Goal: Task Accomplishment & Management: Manage account settings

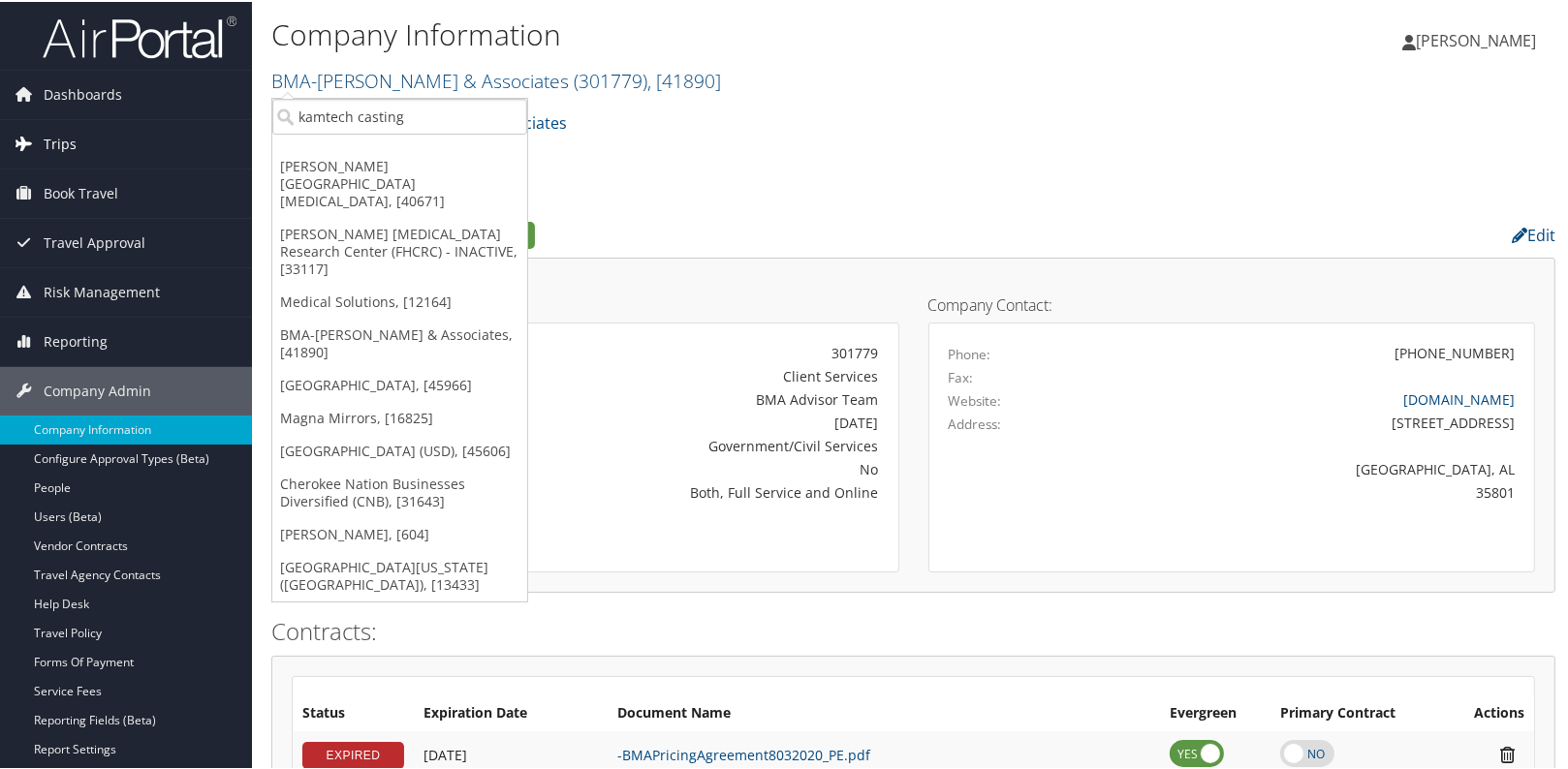
drag, startPoint x: 404, startPoint y: 116, endPoint x: 233, endPoint y: 121, distance: 171.1
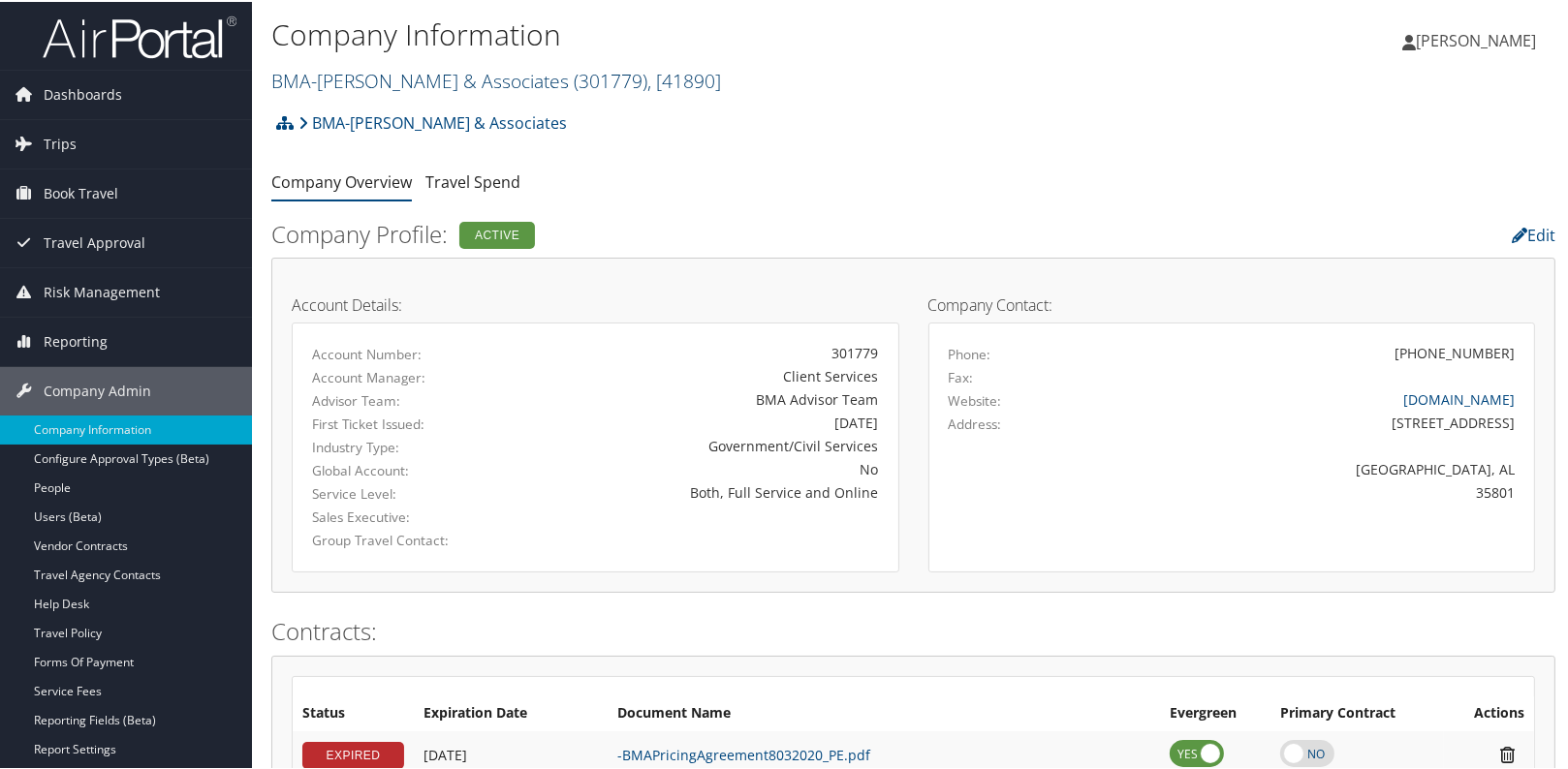
click at [334, 74] on link "BMA-Beshenich Muir & Associates ( 301779 ) , [ 41890 ]" at bounding box center [496, 79] width 450 height 26
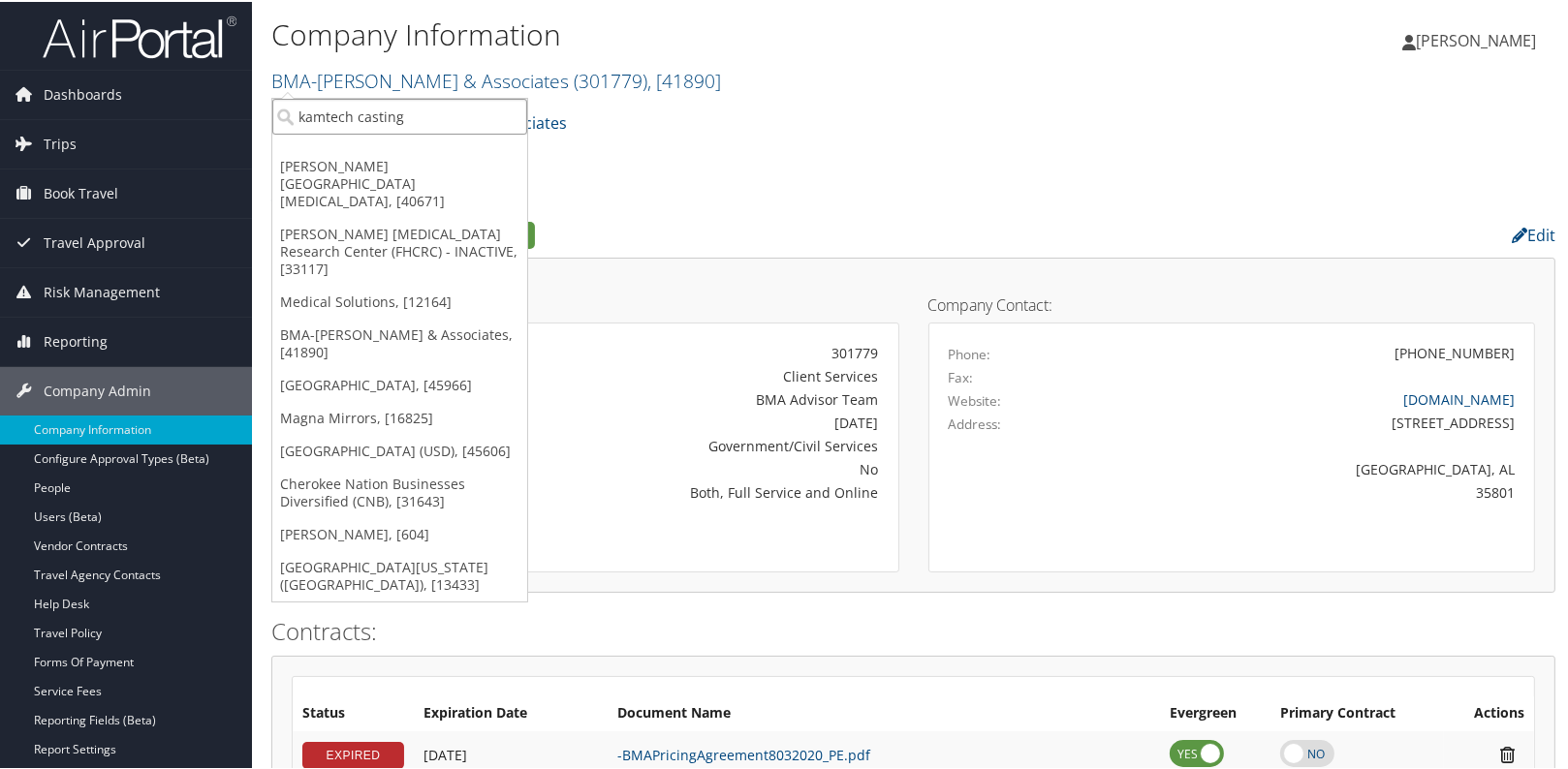
click at [350, 124] on input "kamtech casting" at bounding box center [399, 115] width 255 height 36
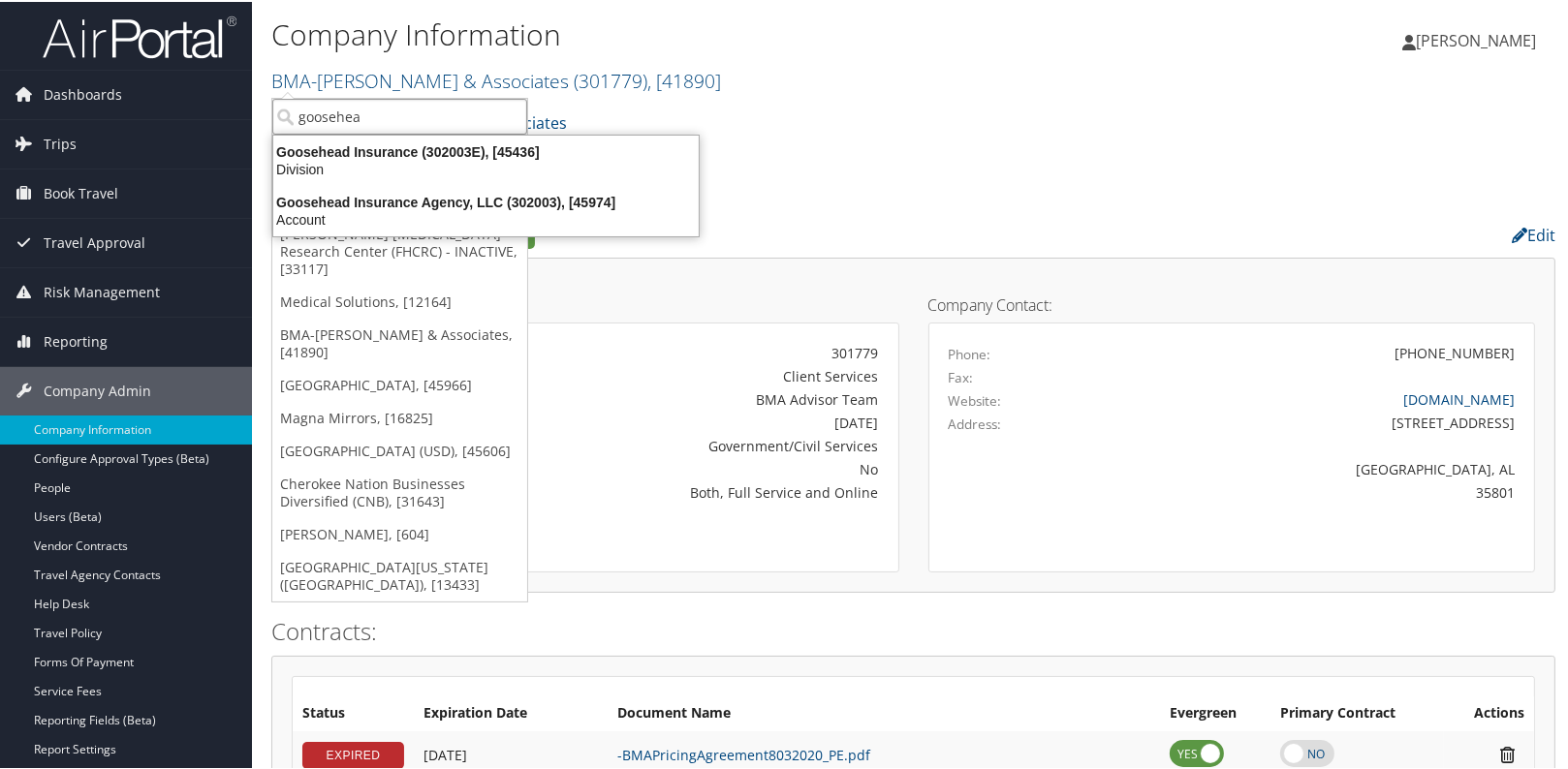
type input "goosehead"
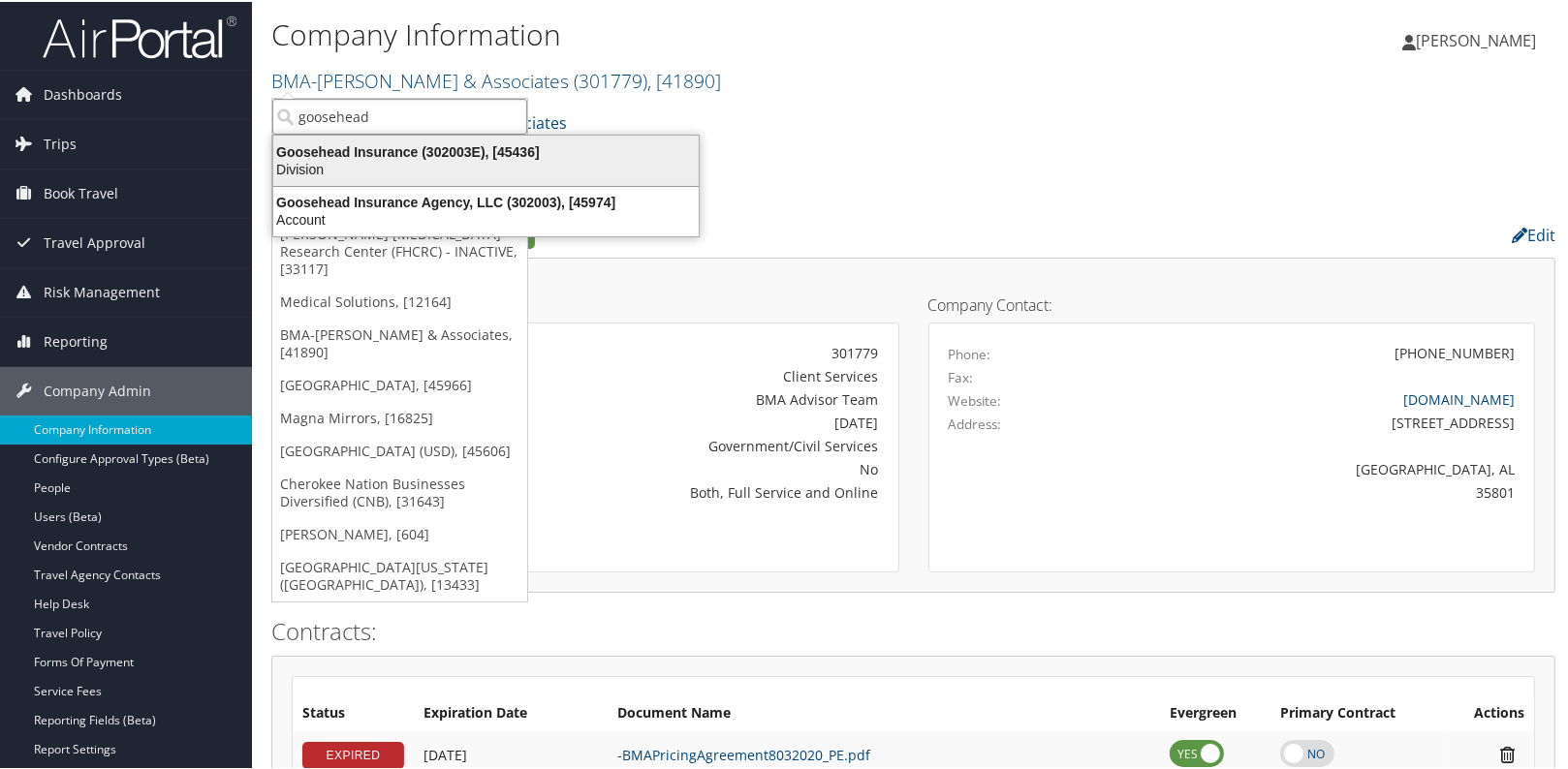
click at [445, 148] on div "Goosehead Insurance (302003E), [45436]" at bounding box center [486, 150] width 449 height 18
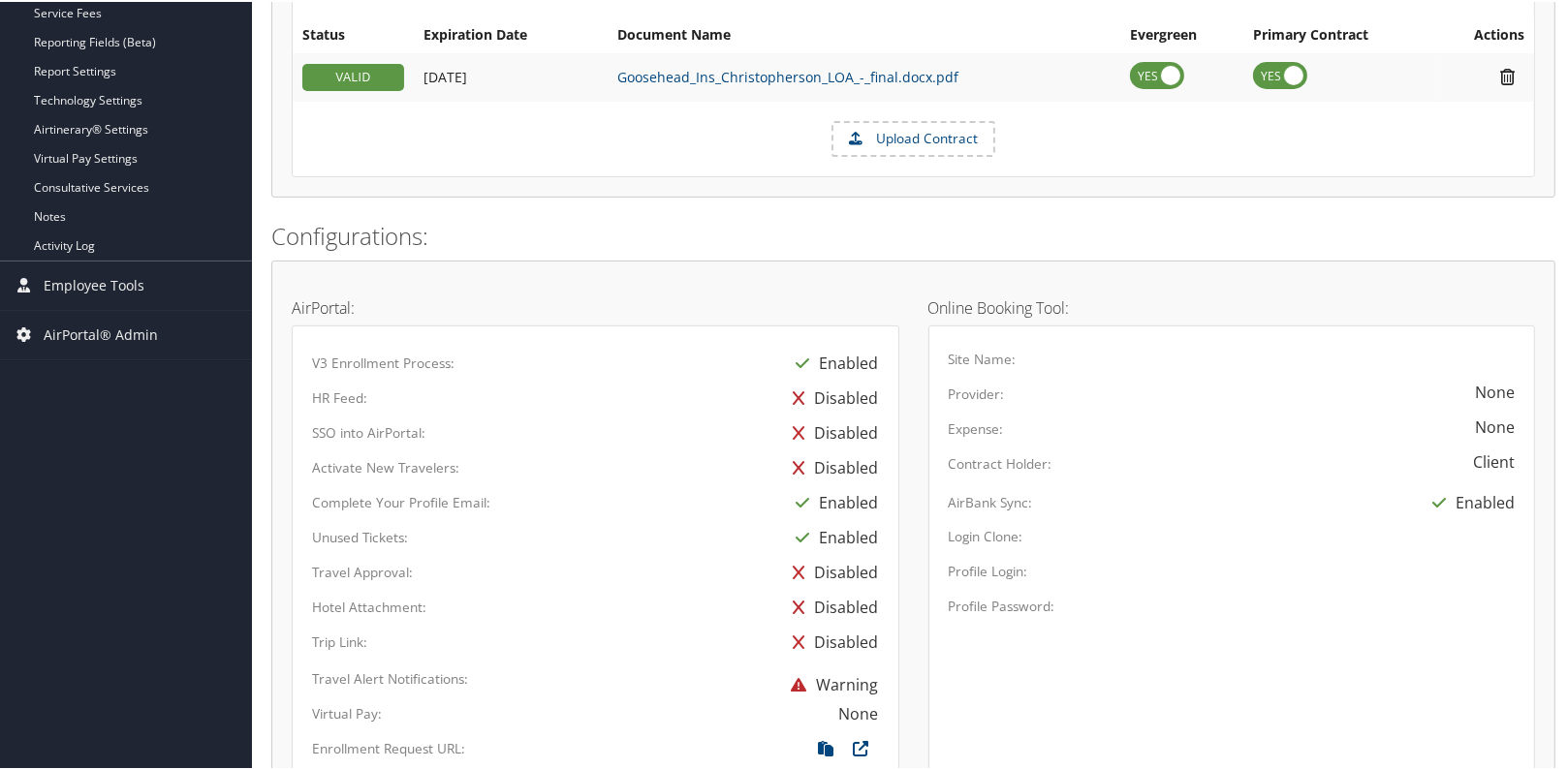
scroll to position [881, 0]
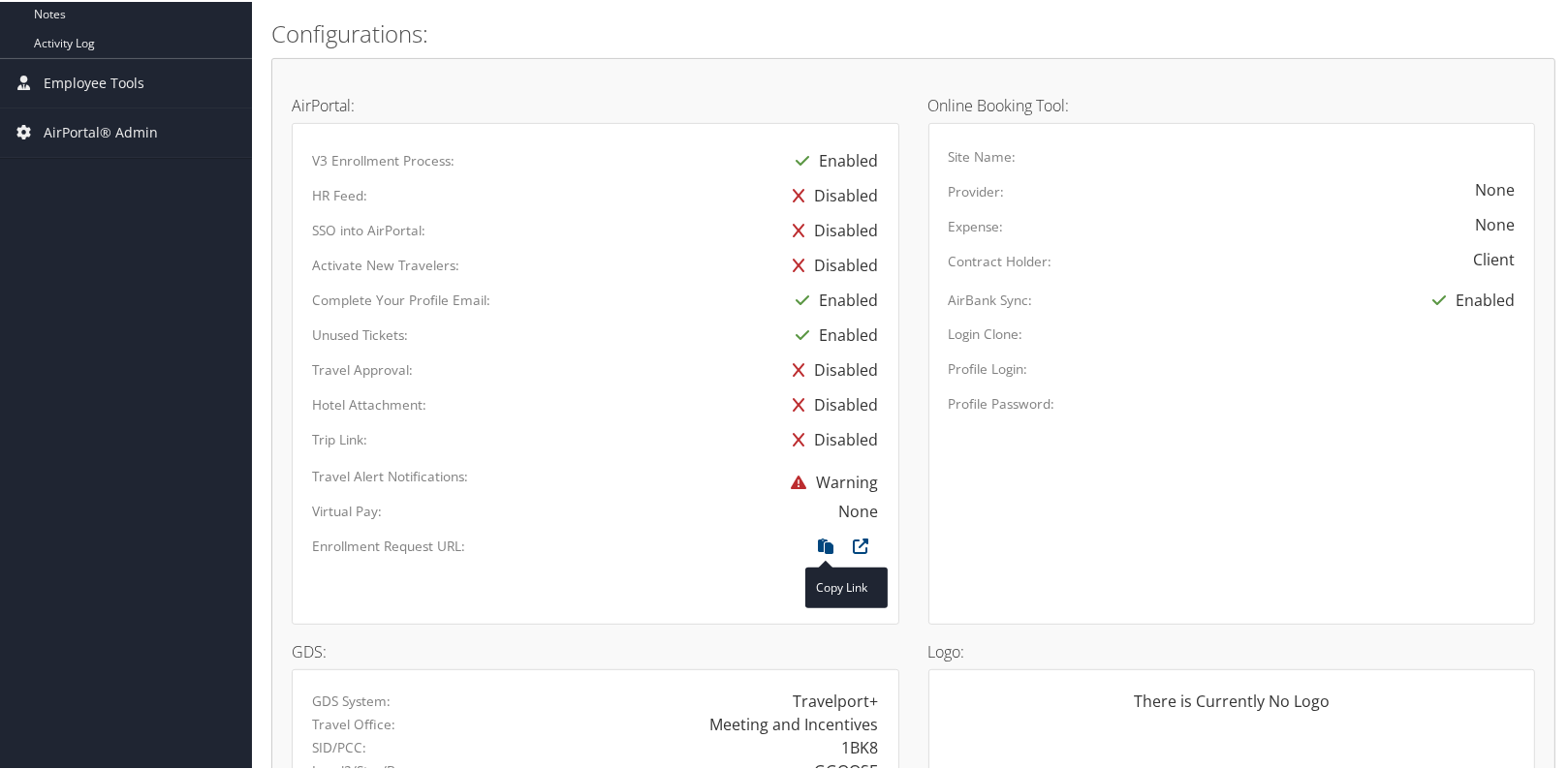
drag, startPoint x: 822, startPoint y: 542, endPoint x: 859, endPoint y: 580, distance: 53.0
click at [844, 555] on span at bounding box center [827, 545] width 35 height 22
click at [822, 542] on icon at bounding box center [827, 549] width 35 height 25
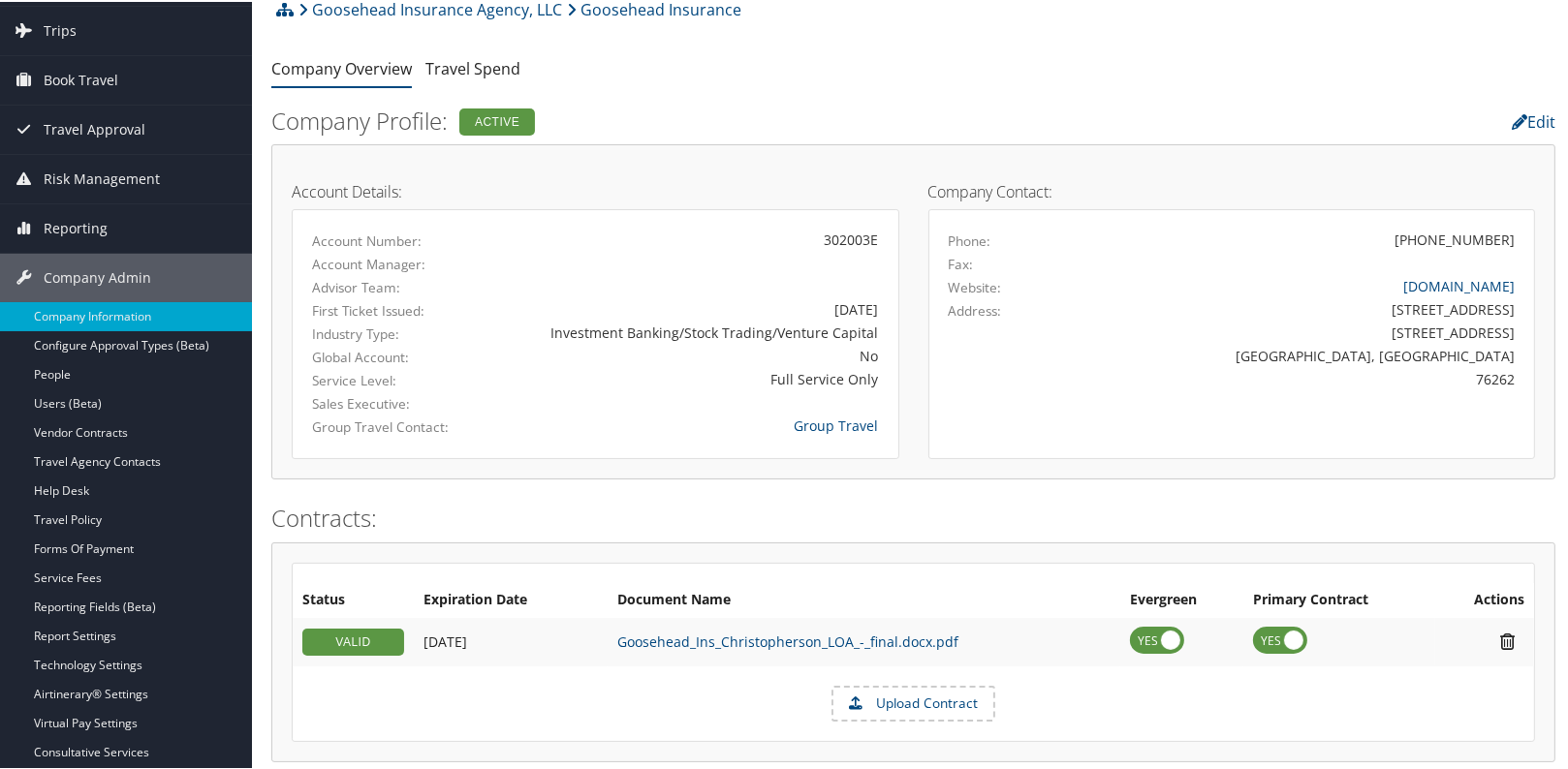
scroll to position [0, 0]
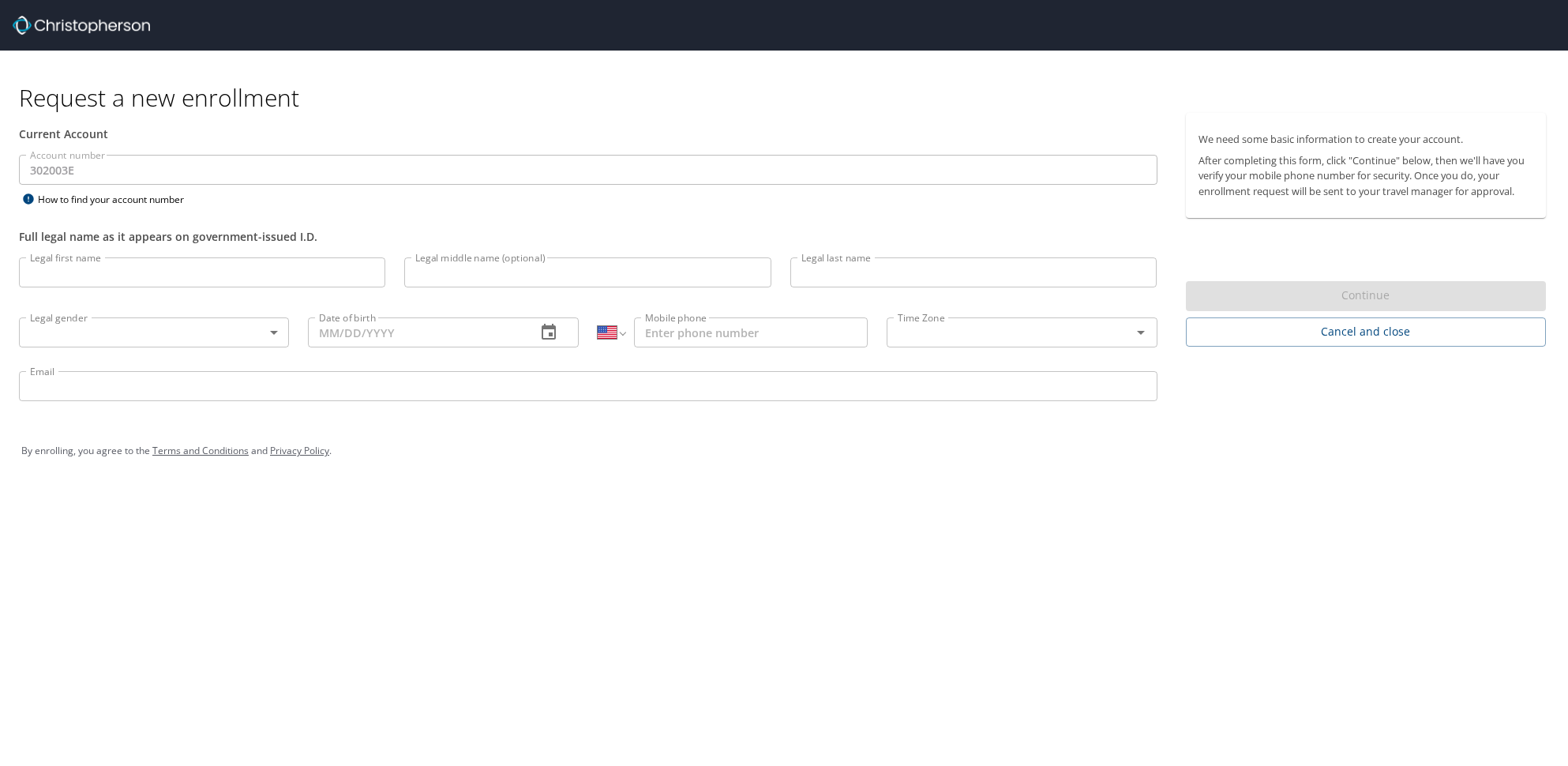
select select "US"
drag, startPoint x: 65, startPoint y: 553, endPoint x: 85, endPoint y: 515, distance: 42.9
click at [66, 553] on div "Request a new enrollment Current Account Account number 302003E Account number …" at bounding box center [784, 383] width 1568 height 766
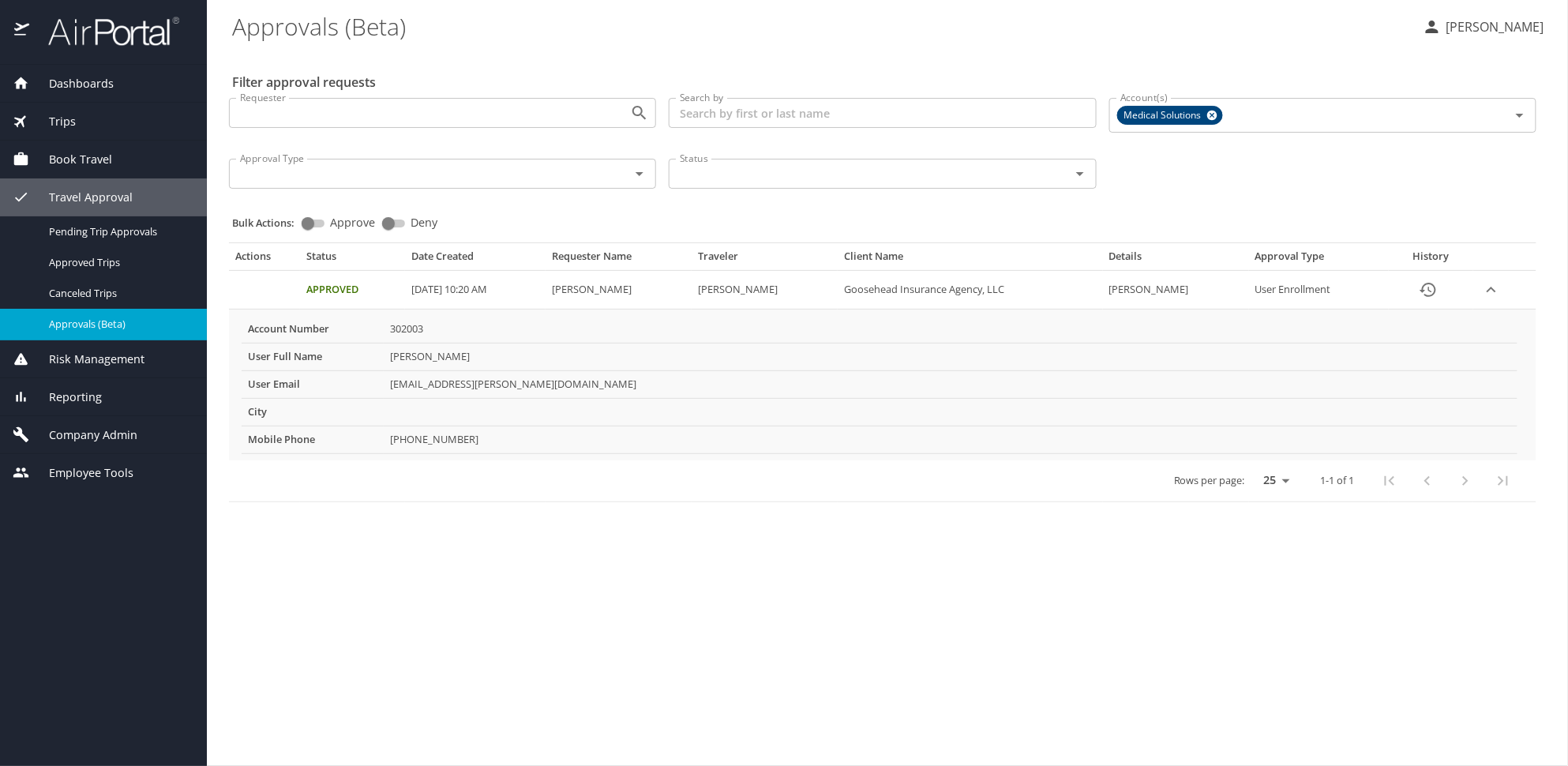
drag, startPoint x: 477, startPoint y: 360, endPoint x: 438, endPoint y: 361, distance: 39.0
click at [438, 361] on td "[PERSON_NAME]" at bounding box center [950, 356] width 1134 height 27
copy td "[PERSON_NAME]"
